Goal: Transaction & Acquisition: Purchase product/service

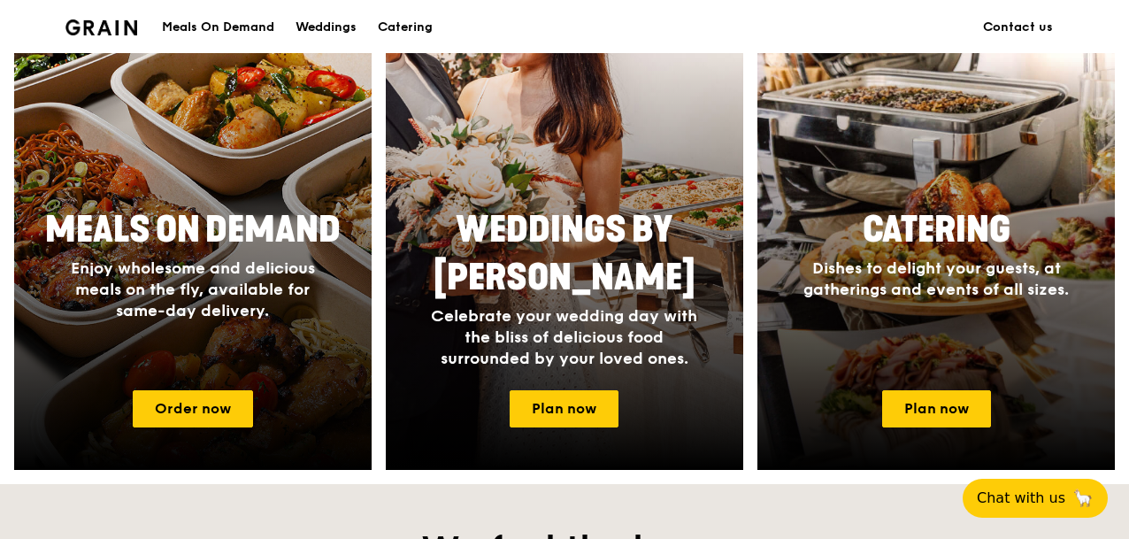
scroll to position [811, 0]
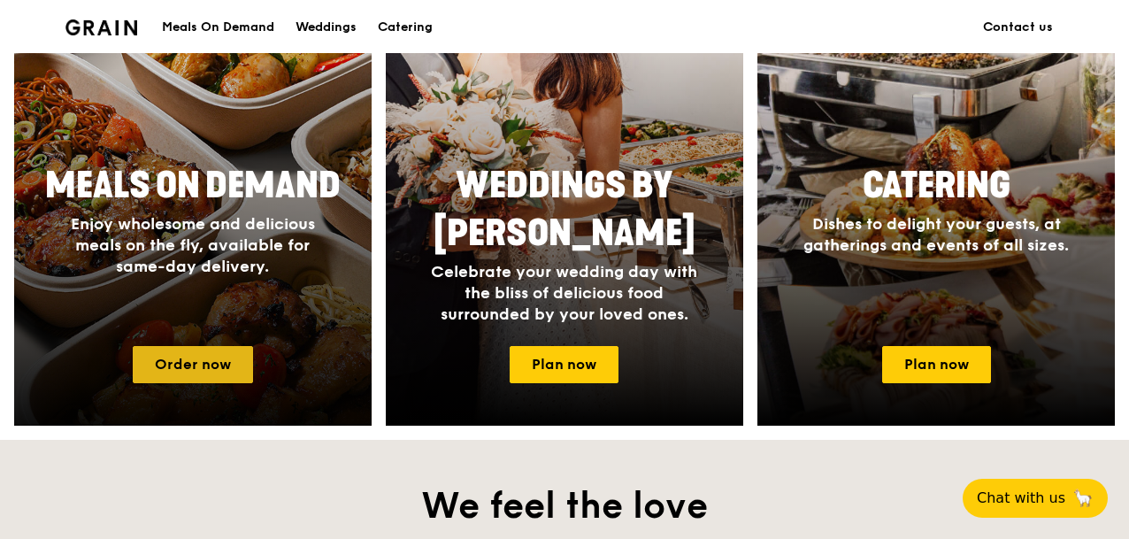
click at [203, 374] on link "Order now" at bounding box center [193, 364] width 120 height 37
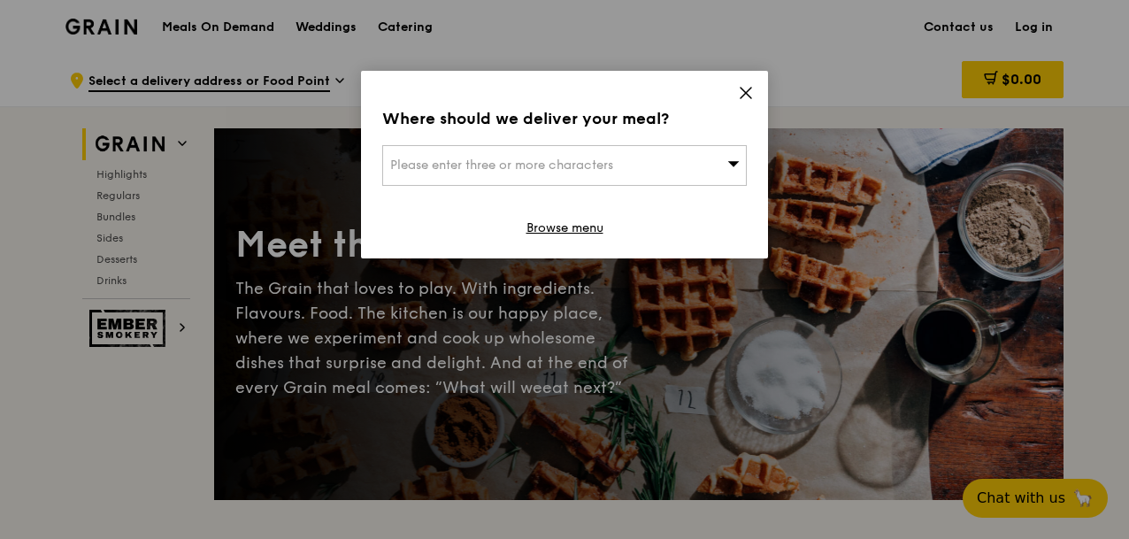
click at [547, 170] on span "Please enter three or more characters" at bounding box center [501, 164] width 223 height 15
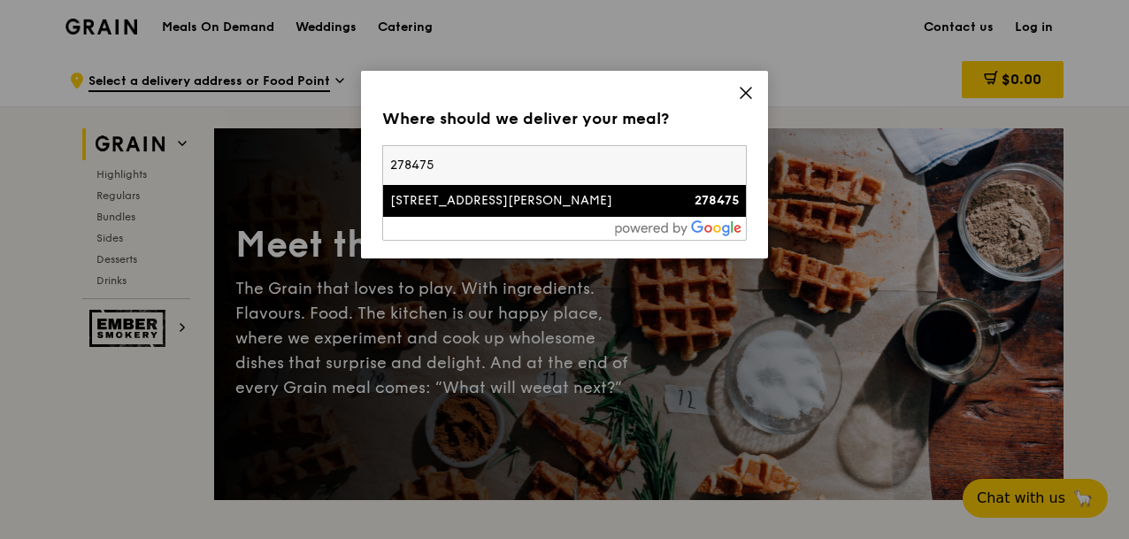
type input "278475"
click at [525, 201] on div "[STREET_ADDRESS][PERSON_NAME]" at bounding box center [521, 201] width 262 height 18
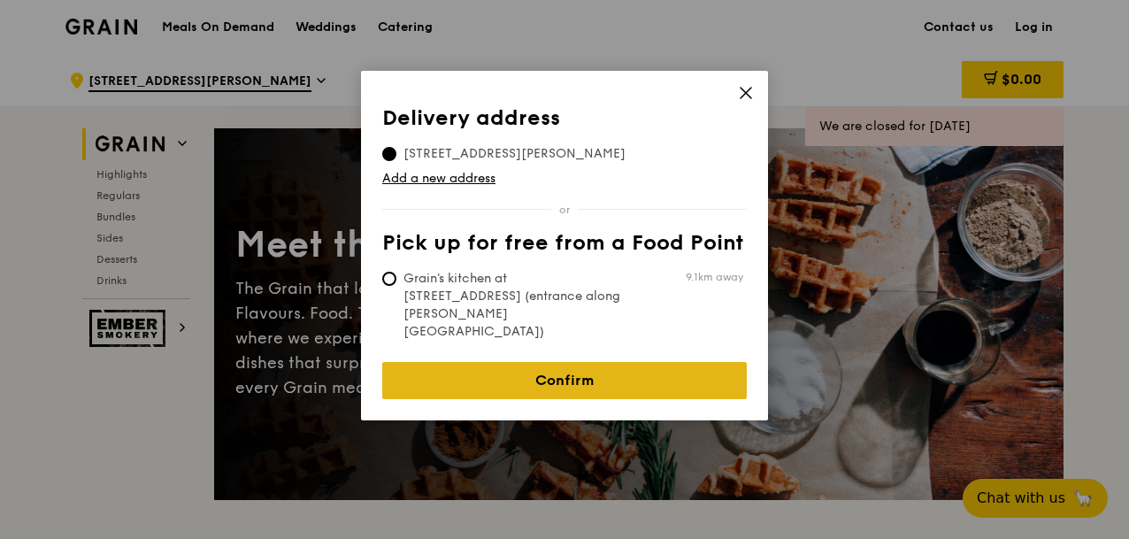
click at [572, 362] on link "Confirm" at bounding box center [564, 380] width 364 height 37
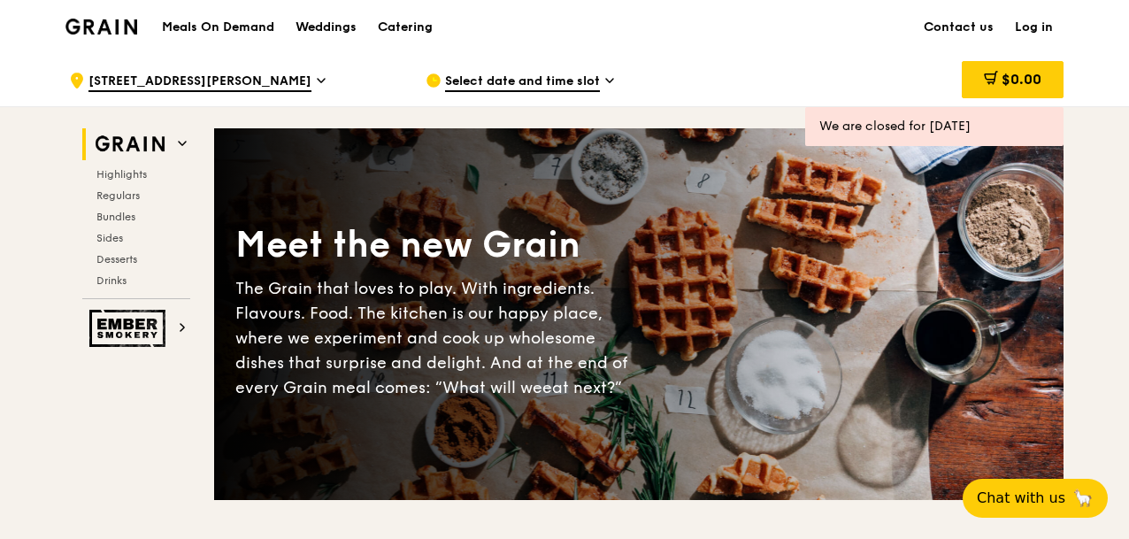
click at [609, 81] on icon at bounding box center [609, 81] width 7 height 4
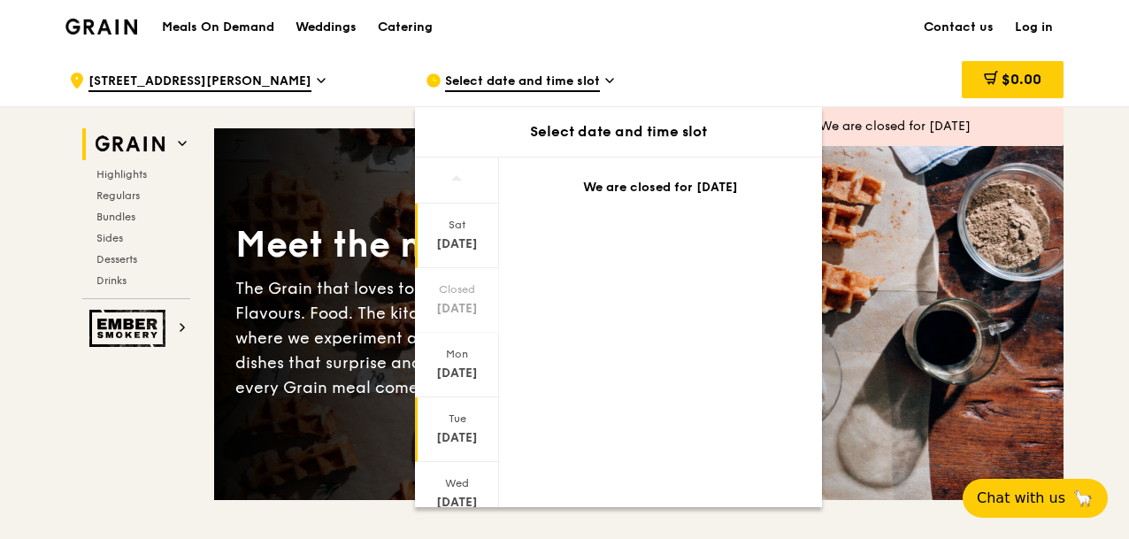
click at [456, 437] on div "[DATE]" at bounding box center [456, 438] width 79 height 18
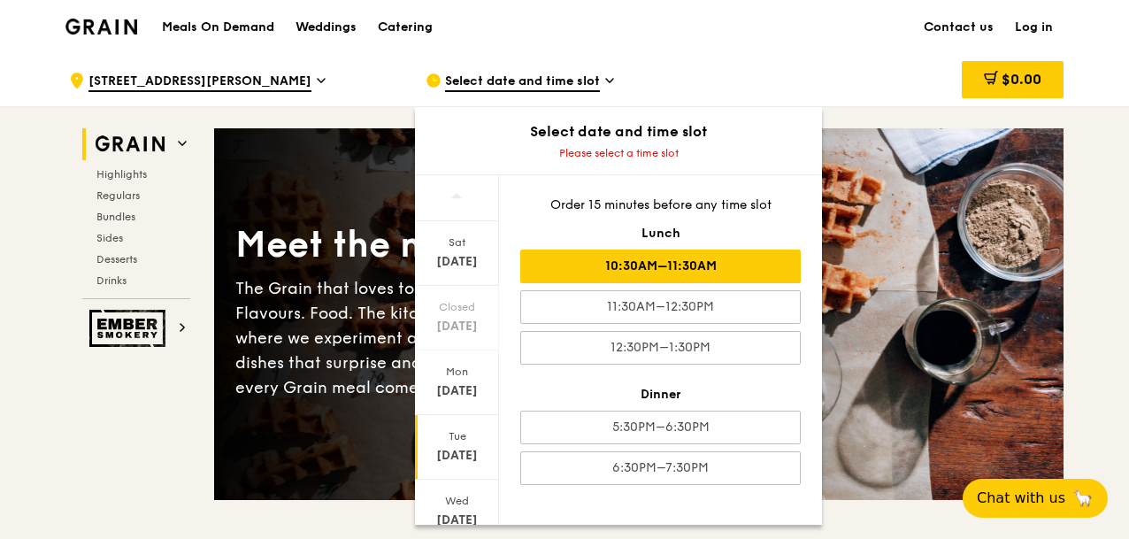
click at [683, 250] on div "10:30AM–11:30AM" at bounding box center [660, 266] width 280 height 34
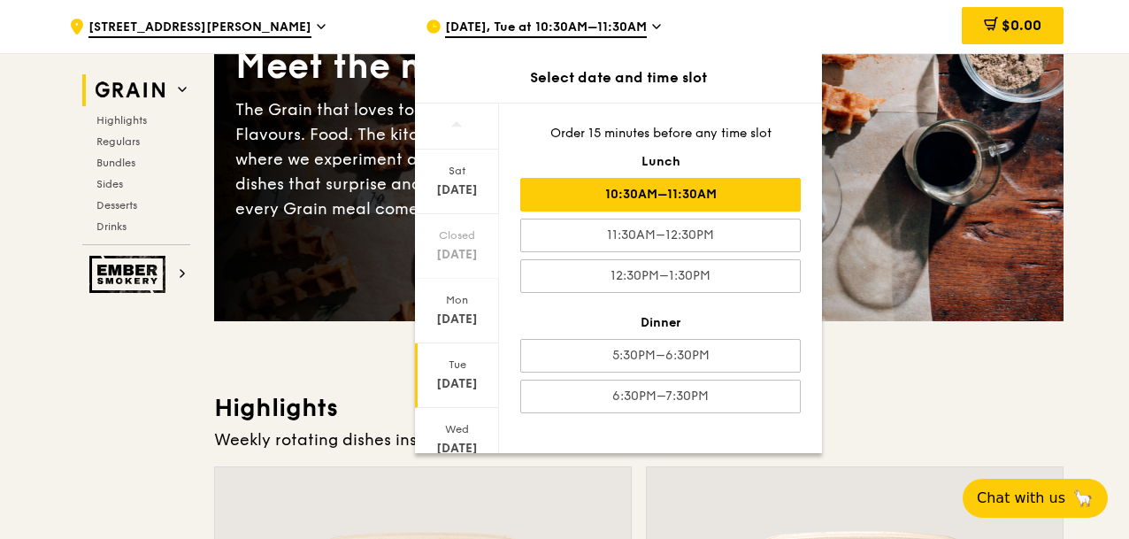
scroll to position [180, 0]
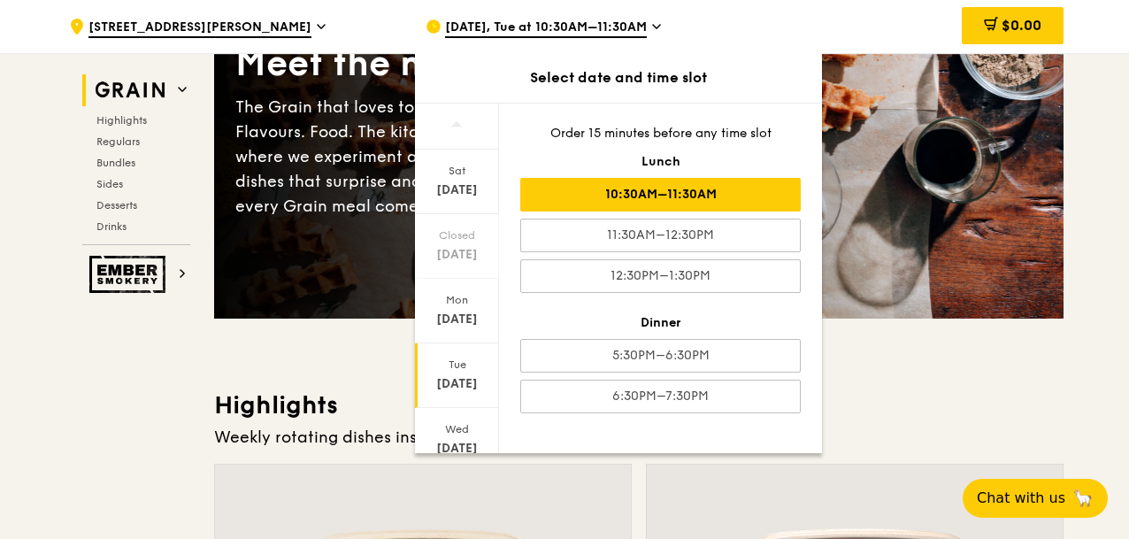
click at [884, 398] on h3 "Highlights" at bounding box center [638, 405] width 849 height 32
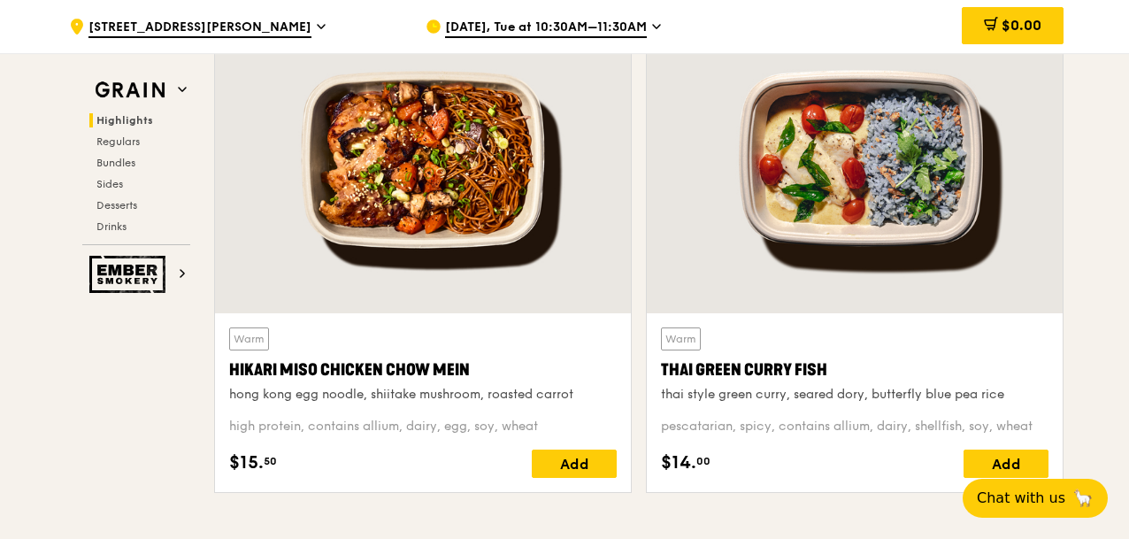
scroll to position [639, 0]
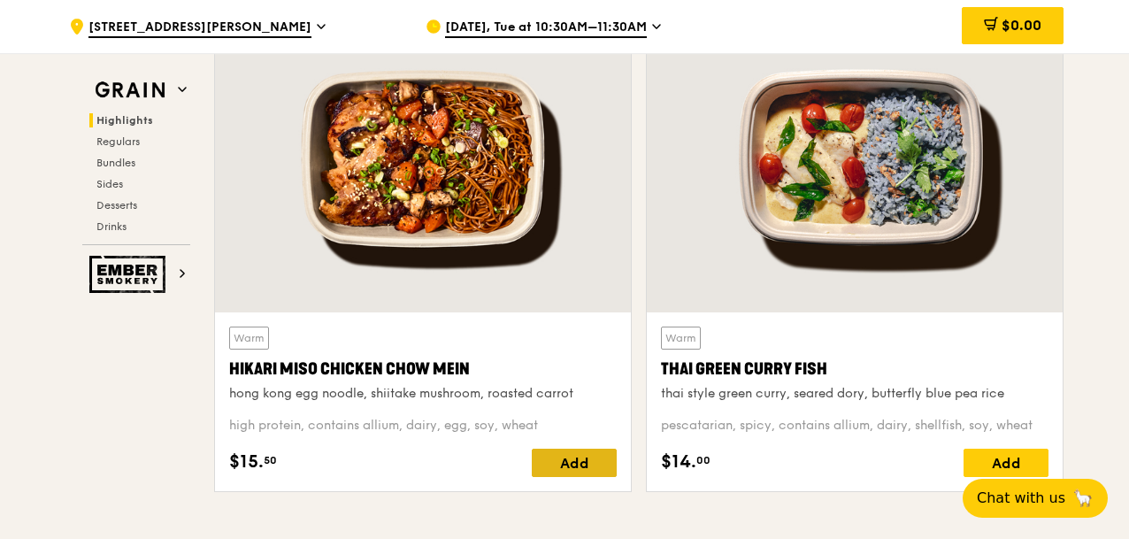
click at [593, 463] on div "Add" at bounding box center [574, 462] width 85 height 28
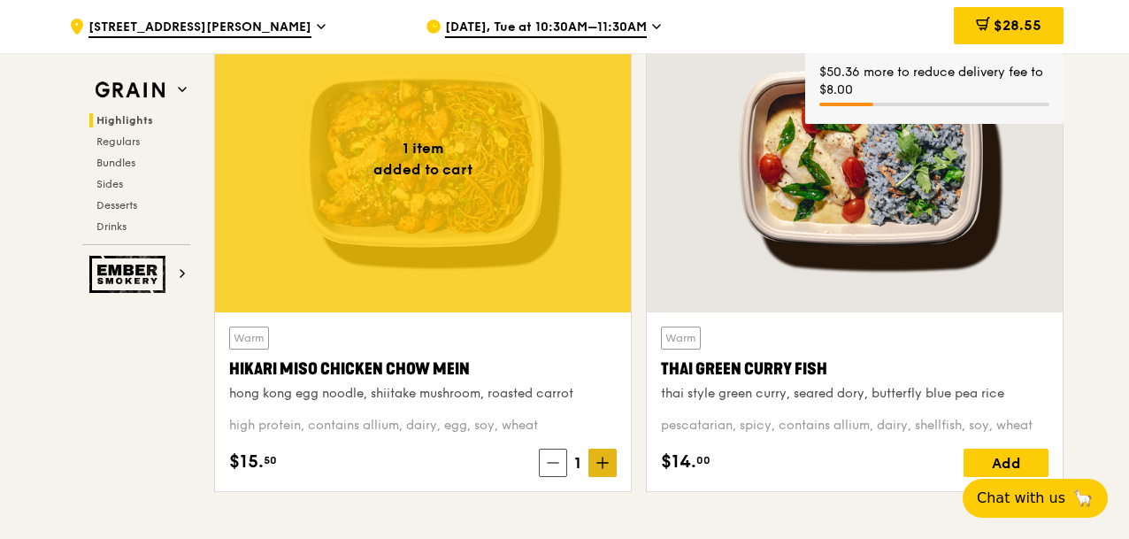
click at [600, 463] on icon at bounding box center [602, 462] width 12 height 12
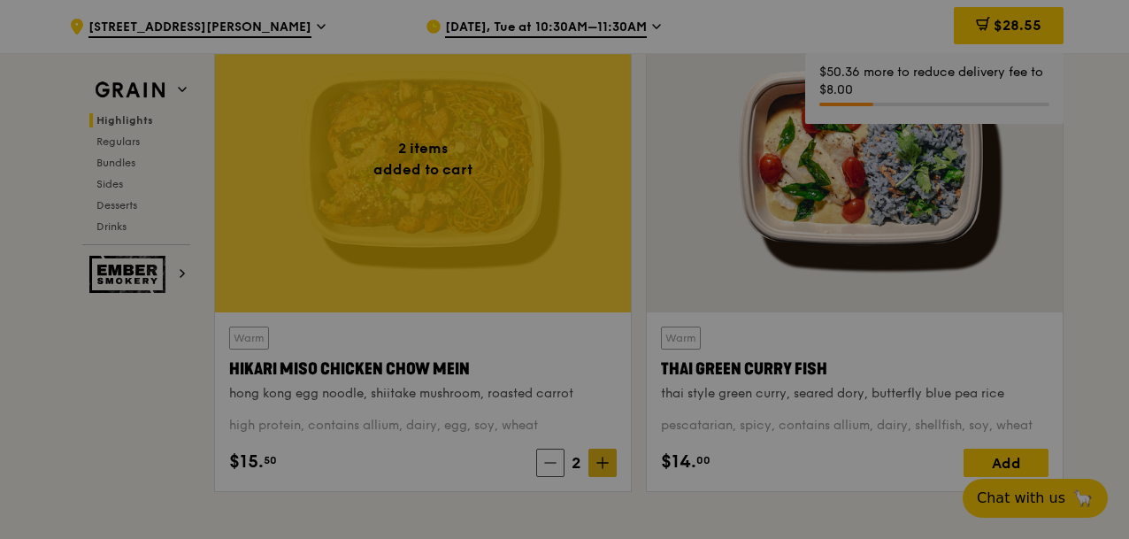
click at [600, 463] on div at bounding box center [564, 269] width 1129 height 539
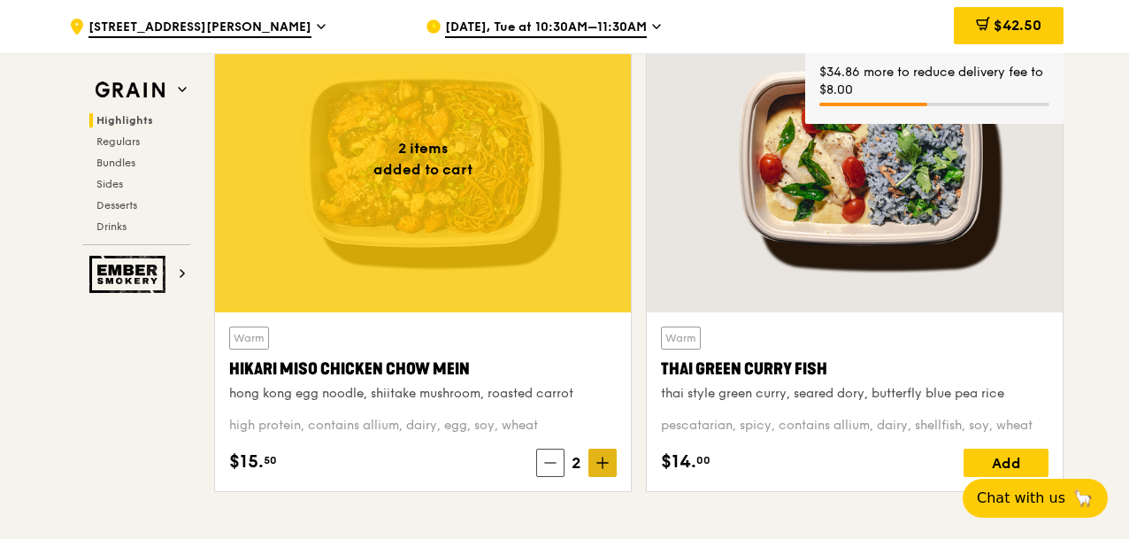
click at [600, 467] on icon at bounding box center [602, 462] width 12 height 12
click at [600, 468] on icon at bounding box center [602, 462] width 12 height 12
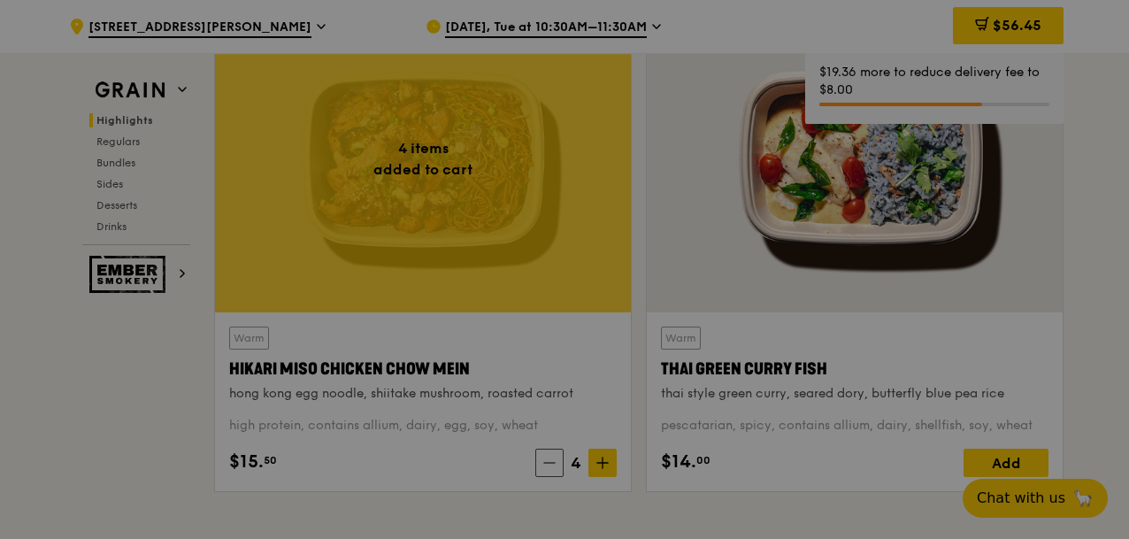
click at [600, 468] on div at bounding box center [564, 269] width 1129 height 539
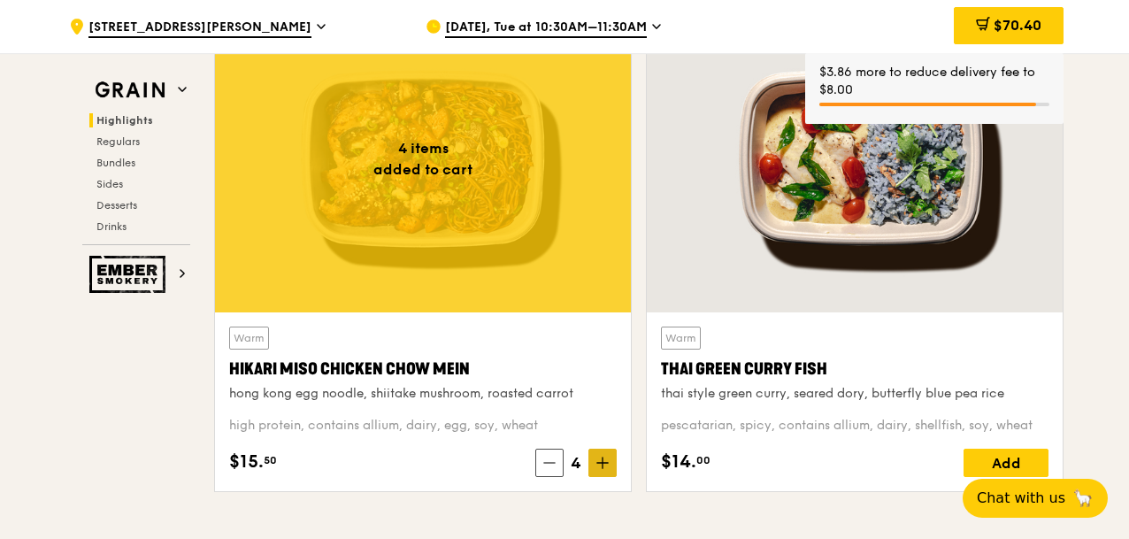
click at [601, 470] on span at bounding box center [602, 462] width 28 height 28
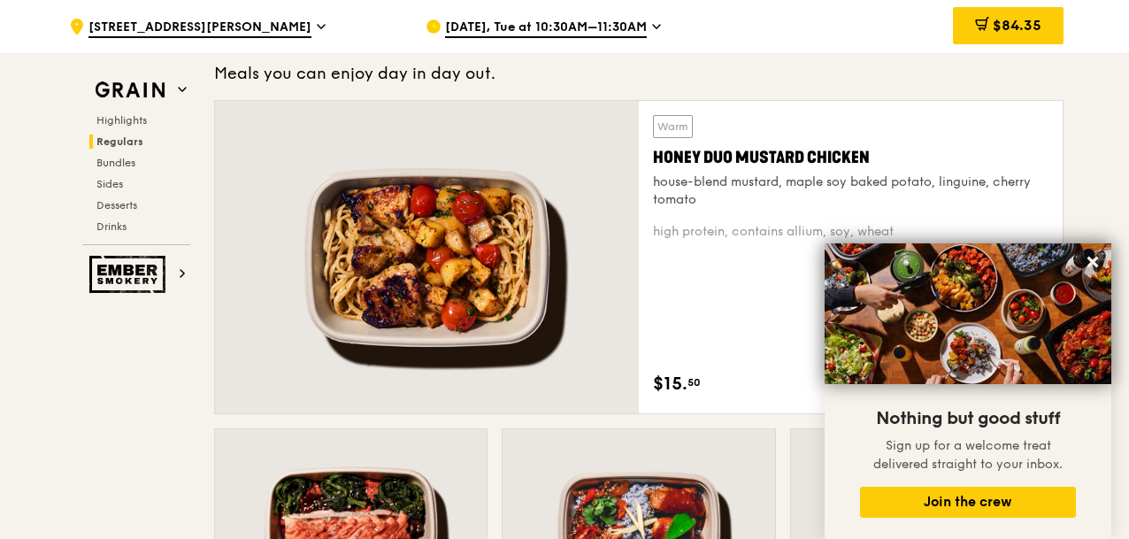
scroll to position [1193, 0]
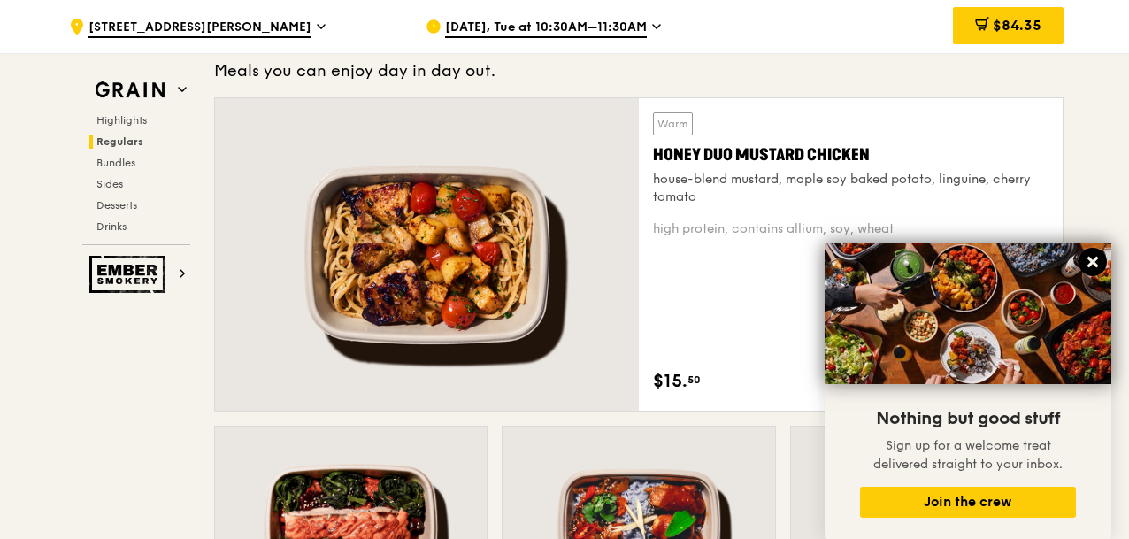
click at [1097, 258] on icon at bounding box center [1092, 261] width 11 height 11
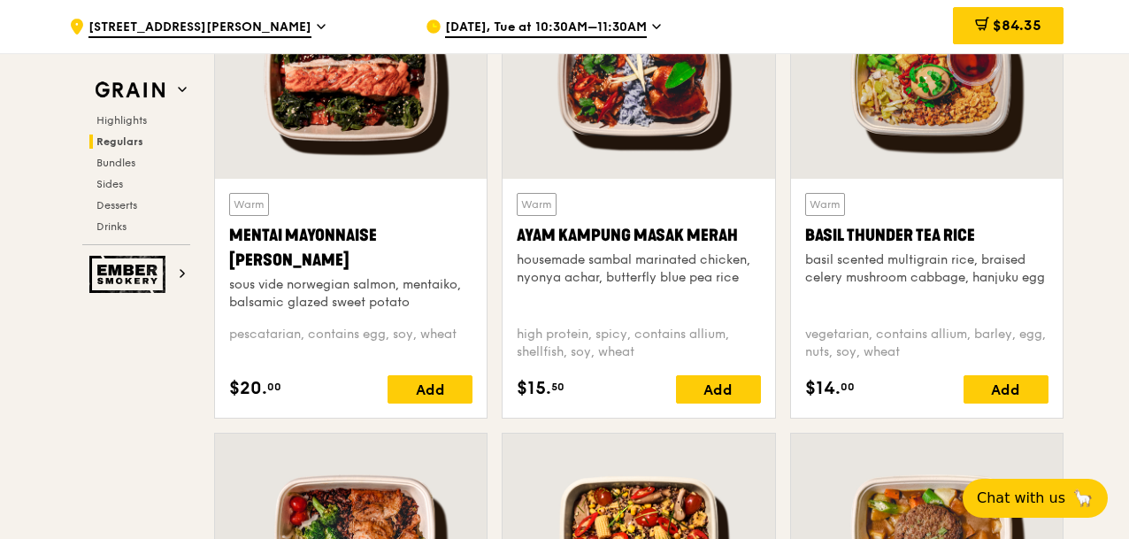
scroll to position [1653, 0]
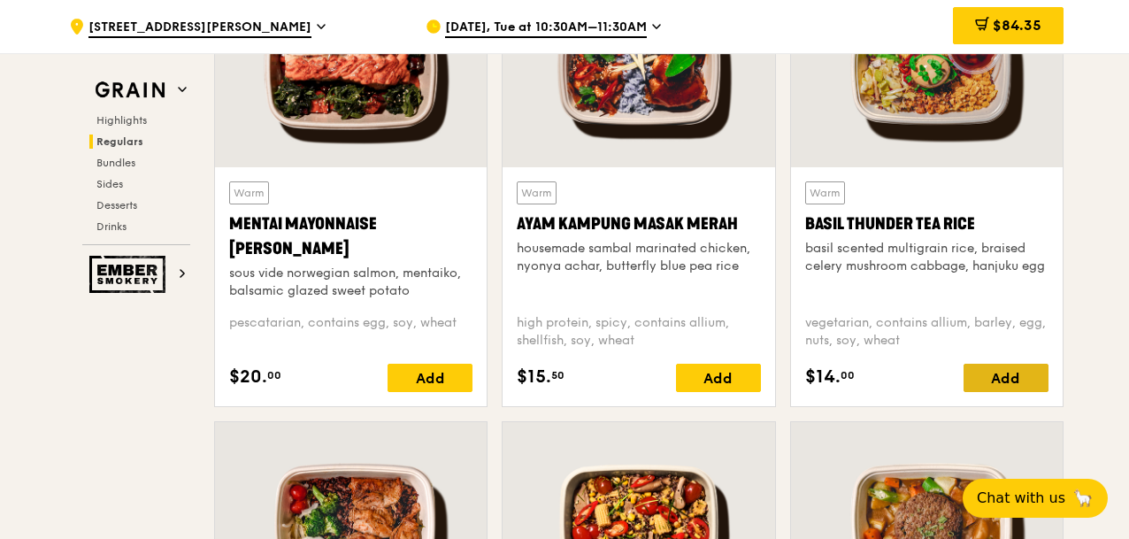
click at [1033, 384] on div "Add" at bounding box center [1005, 378] width 85 height 28
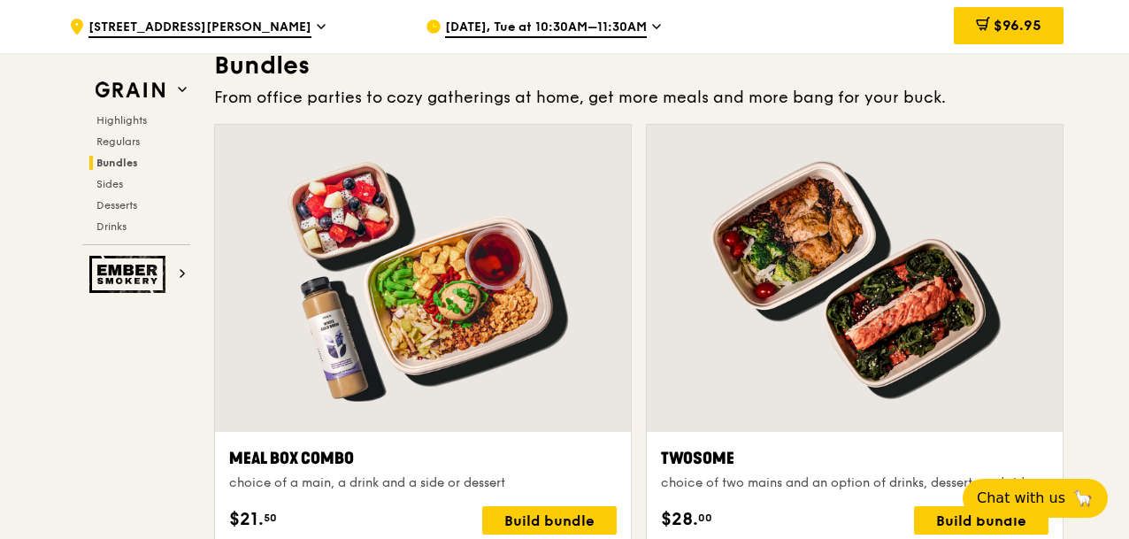
scroll to position [2621, 0]
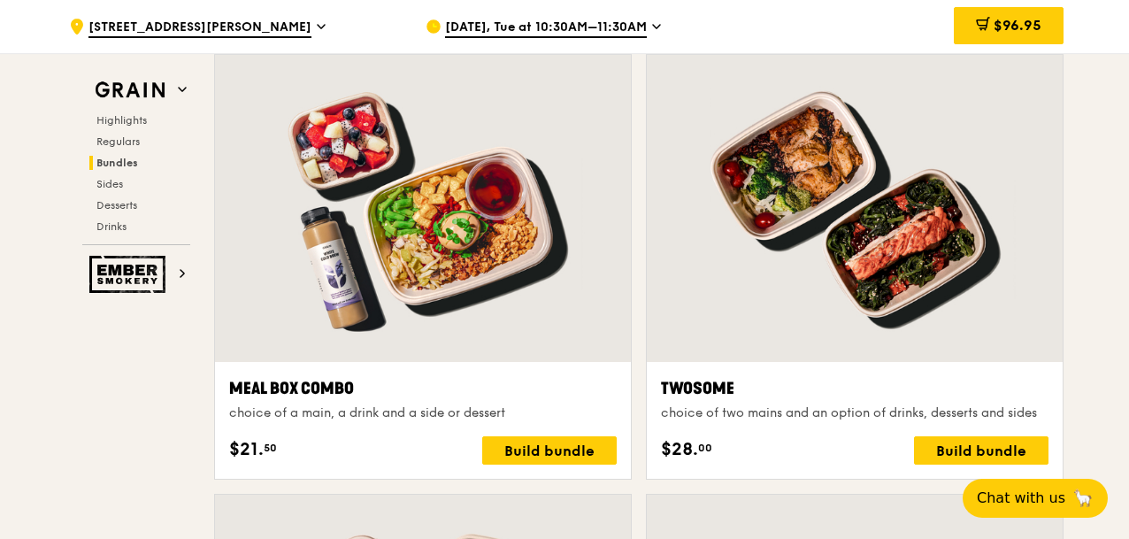
click at [121, 133] on div "Highlights Regulars Bundles Sides Desserts Drinks" at bounding box center [136, 173] width 108 height 120
click at [120, 139] on span "Regulars" at bounding box center [119, 141] width 47 height 12
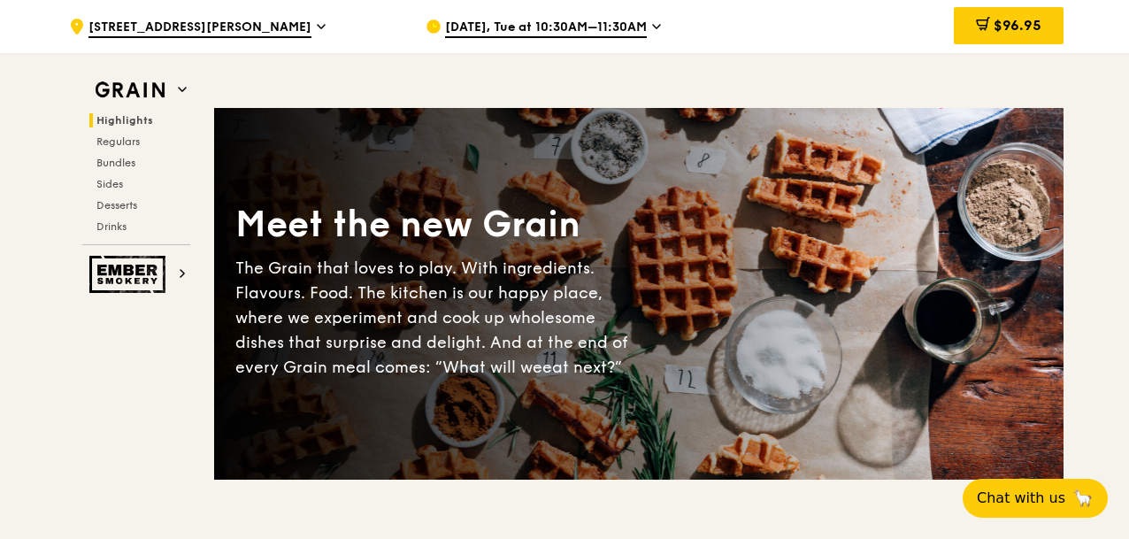
scroll to position [0, 0]
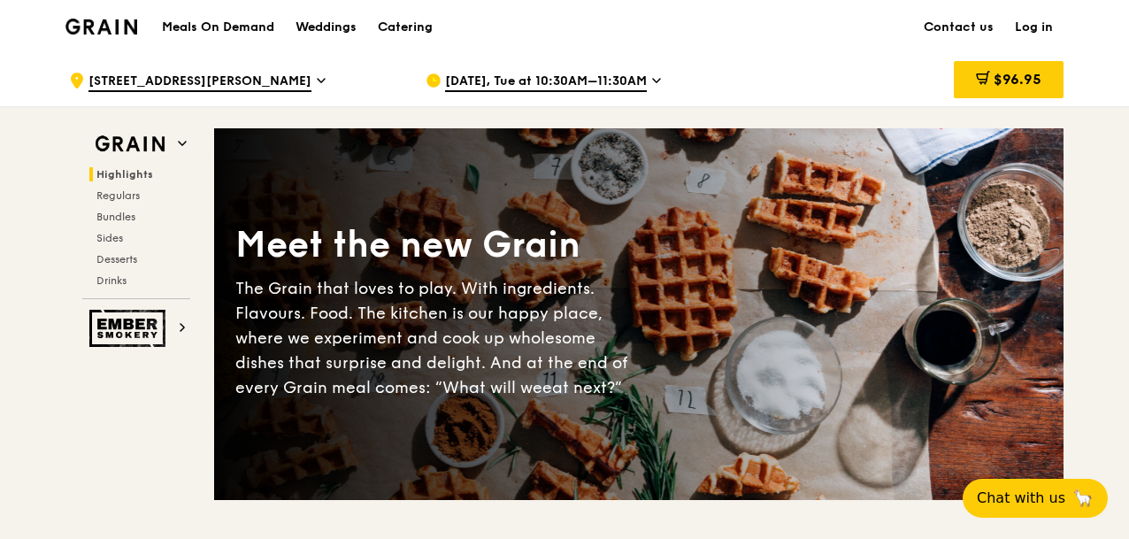
click at [240, 26] on h1 "Meals On Demand" at bounding box center [218, 28] width 112 height 18
